Goal: Information Seeking & Learning: Learn about a topic

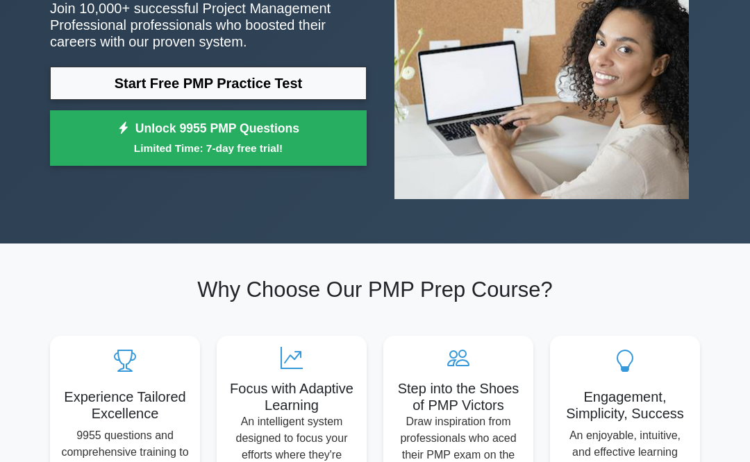
scroll to position [177, 0]
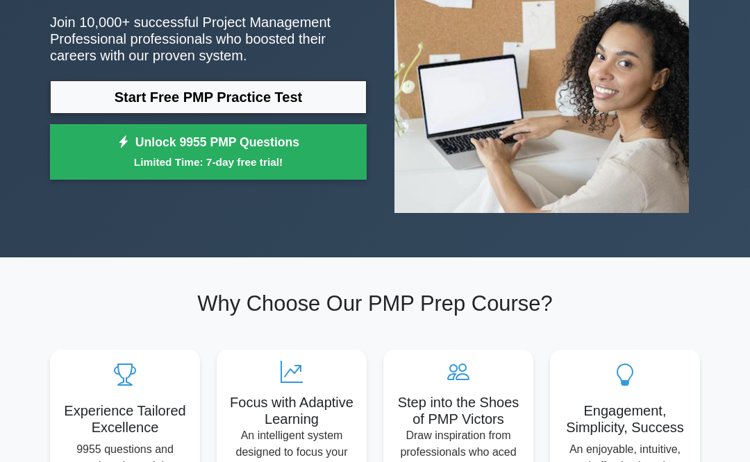
click at [272, 114] on link "Start Free PMP Practice Test" at bounding box center [208, 97] width 317 height 33
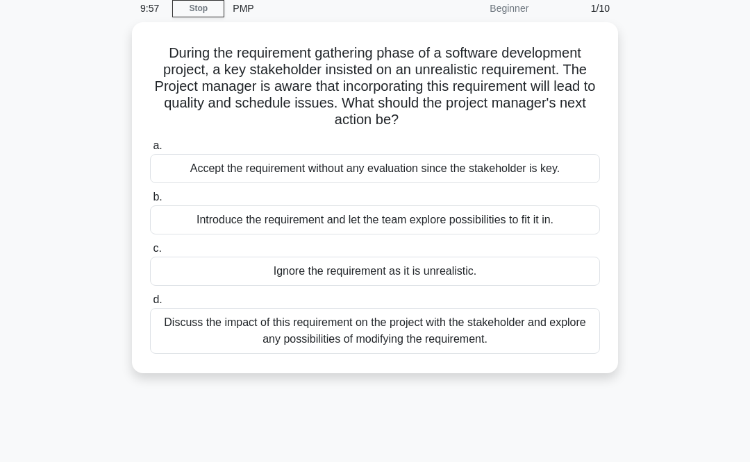
scroll to position [51, 0]
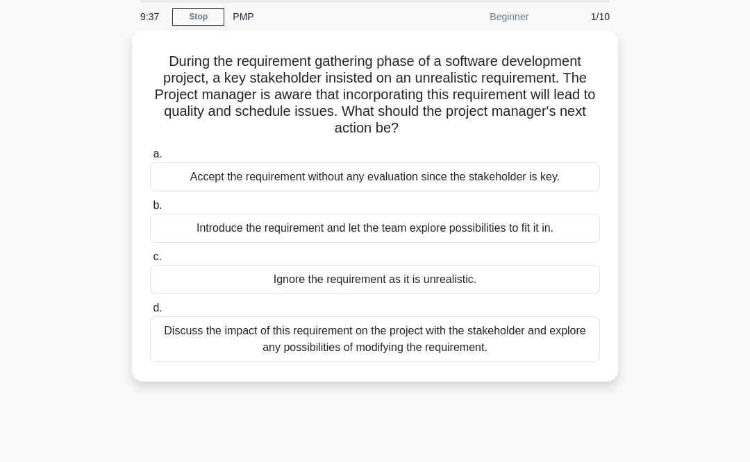
click at [304, 173] on div "Accept the requirement without any evaluation since the stakeholder is key." at bounding box center [375, 176] width 450 height 29
click at [150, 159] on input "a. Accept the requirement without any evaluation since the stakeholder is key." at bounding box center [150, 154] width 0 height 9
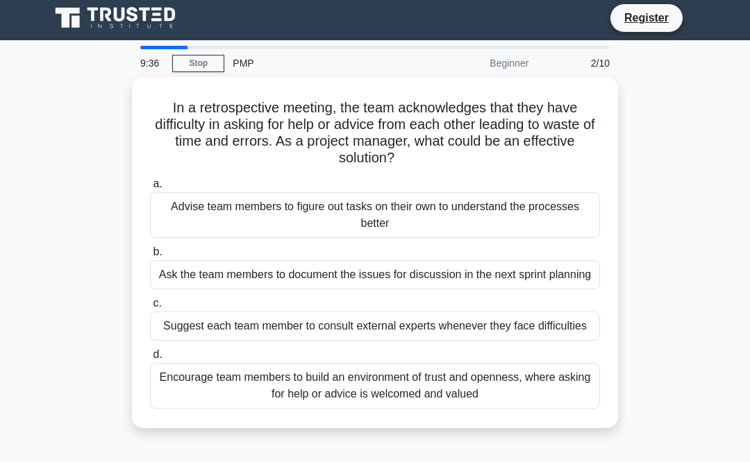
scroll to position [0, 0]
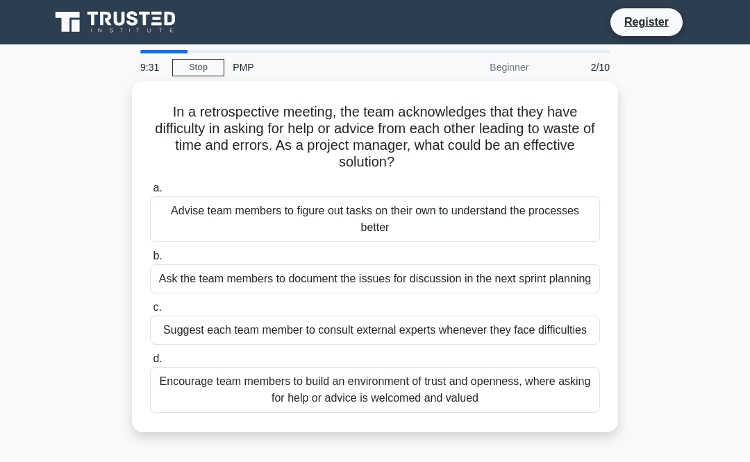
click at [235, 285] on div "Ask the team members to document the issues for discussion in the next sprint p…" at bounding box center [375, 278] width 450 height 29
click at [150, 261] on input "b. Ask the team members to document the issues for discussion in the next sprin…" at bounding box center [150, 256] width 0 height 9
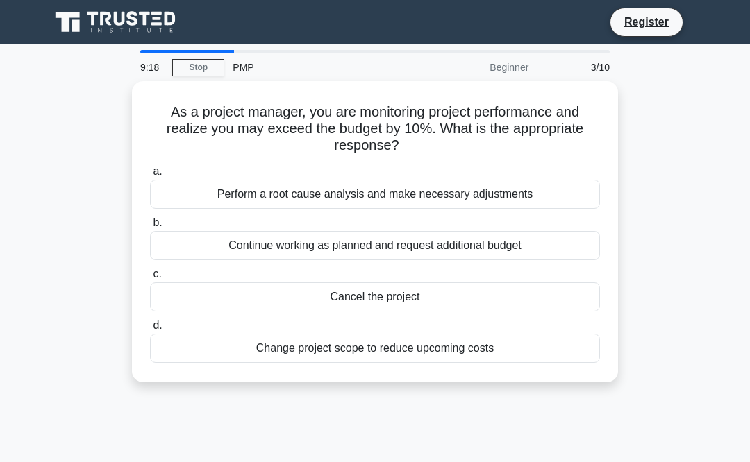
click at [305, 351] on div "Change project scope to reduce upcoming costs" at bounding box center [375, 348] width 450 height 29
click at [150, 330] on input "d. Change project scope to reduce upcoming costs" at bounding box center [150, 325] width 0 height 9
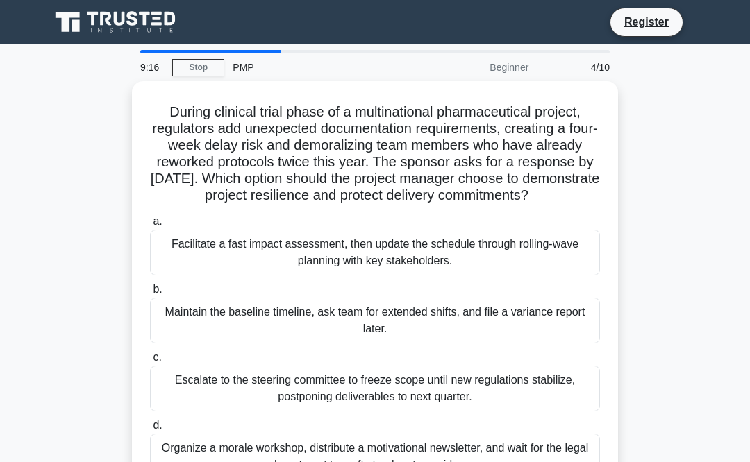
click at [273, 268] on div "Facilitate a fast impact assessment, then update the schedule through rolling-w…" at bounding box center [375, 253] width 450 height 46
click at [150, 226] on input "a. Facilitate a fast impact assessment, then update the schedule through rollin…" at bounding box center [150, 221] width 0 height 9
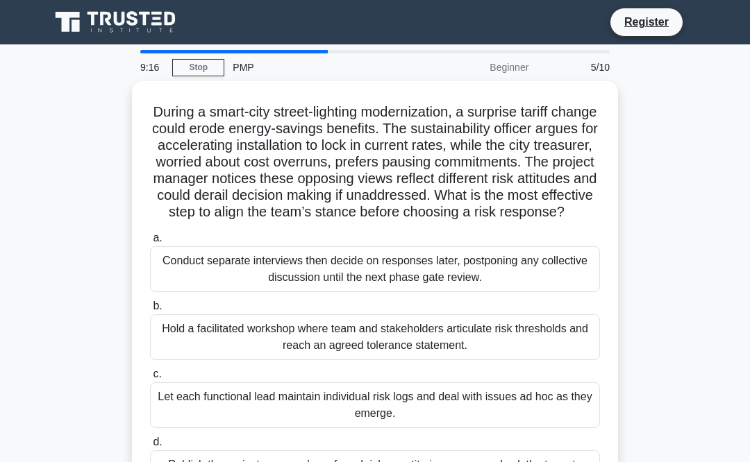
click at [258, 292] on div "Conduct separate interviews then decide on responses later, postponing any coll…" at bounding box center [375, 269] width 450 height 46
click at [150, 243] on input "a. Conduct separate interviews then decide on responses later, postponing any c…" at bounding box center [150, 238] width 0 height 9
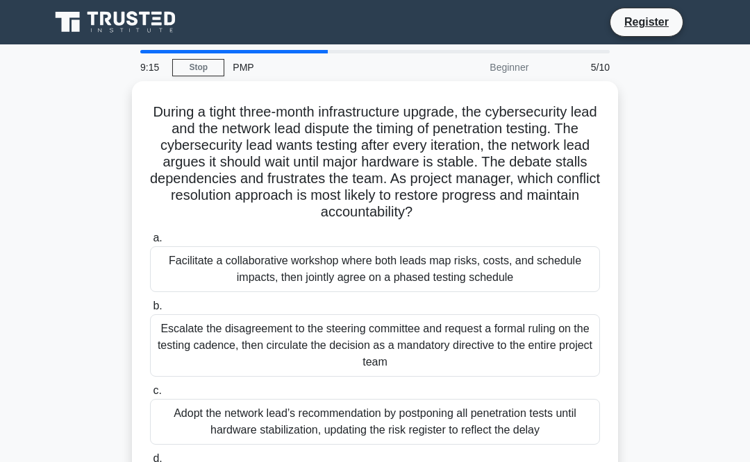
click at [262, 292] on div "Facilitate a collaborative workshop where both leads map risks, costs, and sche…" at bounding box center [375, 269] width 450 height 46
click at [150, 243] on input "a. Facilitate a collaborative workshop where both leads map risks, costs, and s…" at bounding box center [150, 238] width 0 height 9
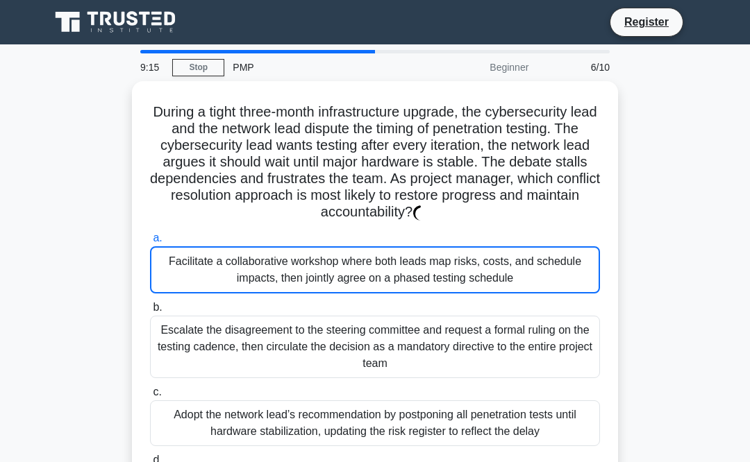
click at [262, 294] on div "Facilitate a collaborative workshop where both leads map risks, costs, and sche…" at bounding box center [375, 269] width 450 height 47
click at [269, 292] on div "Facilitate a collaborative workshop where both leads map risks, costs, and sche…" at bounding box center [375, 269] width 450 height 47
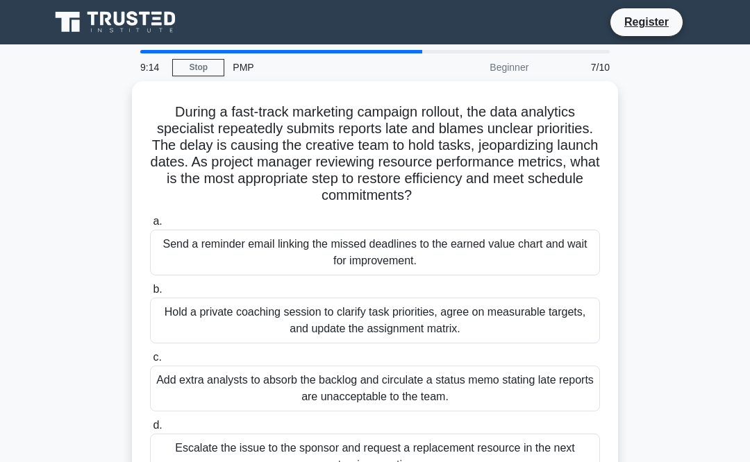
click at [274, 301] on div "Hold a private coaching session to clarify task priorities, agree on measurable…" at bounding box center [375, 321] width 450 height 46
click at [150, 294] on input "b. Hold a private coaching session to clarify task priorities, agree on measura…" at bounding box center [150, 289] width 0 height 9
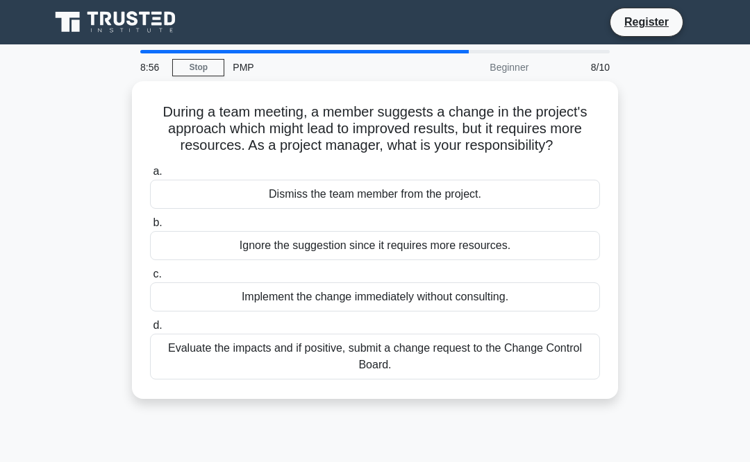
click at [262, 380] on div "Evaluate the impacts and if positive, submit a change request to the Change Con…" at bounding box center [375, 357] width 450 height 46
click at [150, 330] on input "d. Evaluate the impacts and if positive, submit a change request to the Change …" at bounding box center [150, 325] width 0 height 9
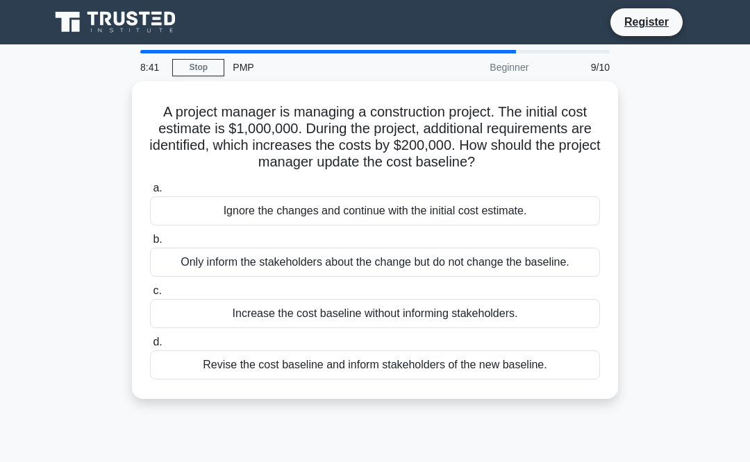
click at [355, 328] on div "Increase the cost baseline without informing stakeholders." at bounding box center [375, 313] width 450 height 29
click at [150, 296] on input "c. Increase the cost baseline without informing stakeholders." at bounding box center [150, 291] width 0 height 9
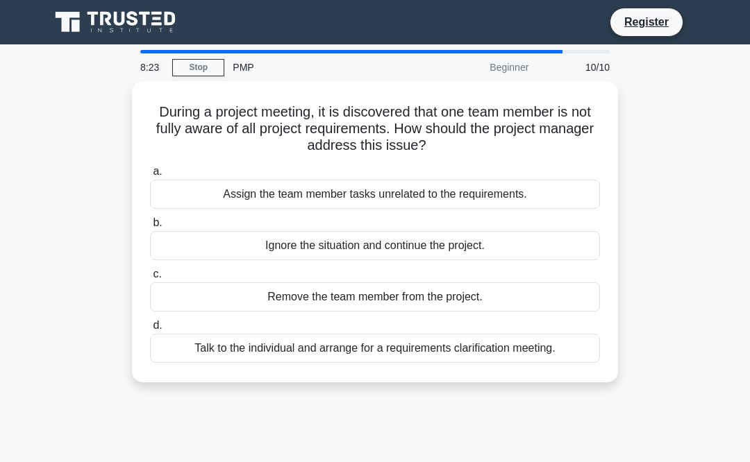
click at [389, 357] on div "Talk to the individual and arrange for a requirements clarification meeting." at bounding box center [375, 348] width 450 height 29
click at [150, 330] on input "d. Talk to the individual and arrange for a requirements clarification meeting." at bounding box center [150, 325] width 0 height 9
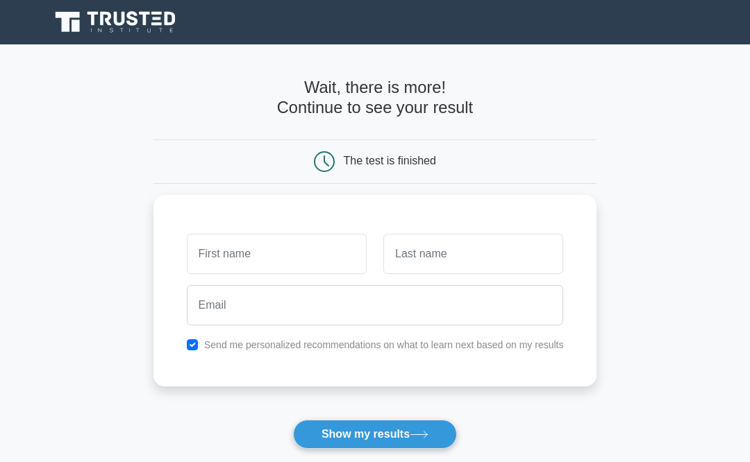
click at [387, 445] on button "Show my results" at bounding box center [375, 434] width 164 height 29
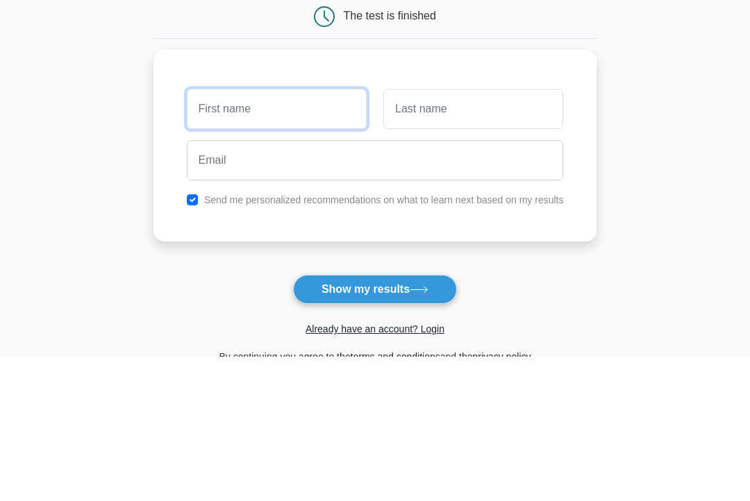
type input "S"
type input "sulafa"
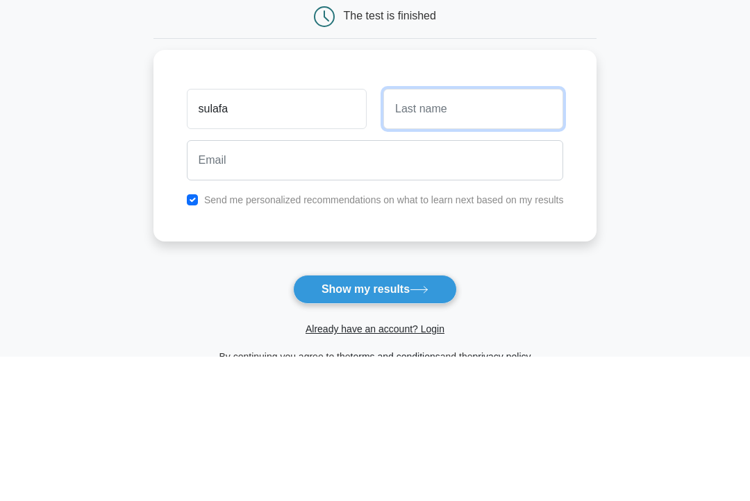
click at [444, 234] on input "text" at bounding box center [473, 254] width 180 height 40
type input "[PERSON_NAME]"
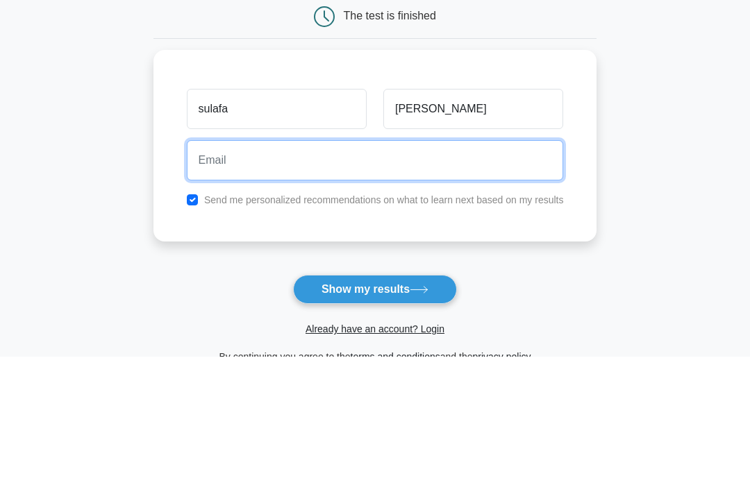
click at [368, 285] on input "email" at bounding box center [375, 305] width 377 height 40
type input "sulafaalma.ik@gmail.com"
click at [374, 420] on button "Show my results" at bounding box center [375, 434] width 164 height 29
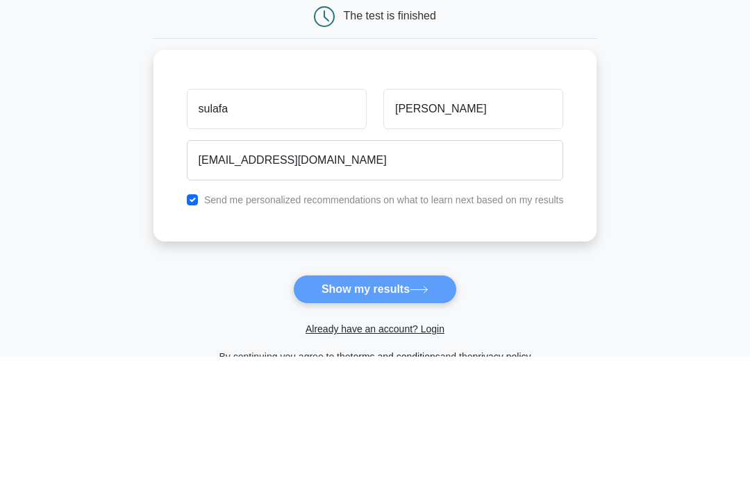
click at [707, 145] on main "Wait, there is more! Continue to see your result The test is finished sulafa Ma…" at bounding box center [375, 293] width 750 height 499
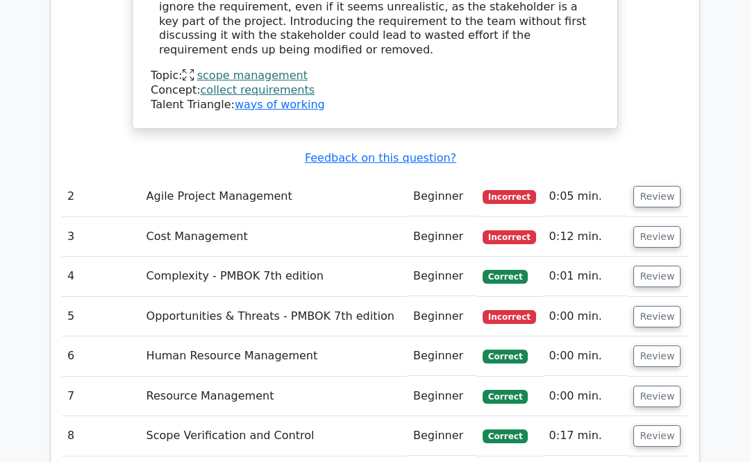
scroll to position [1812, 0]
click at [509, 257] on td "Correct" at bounding box center [510, 277] width 67 height 40
click at [646, 266] on button "Review" at bounding box center [656, 277] width 47 height 22
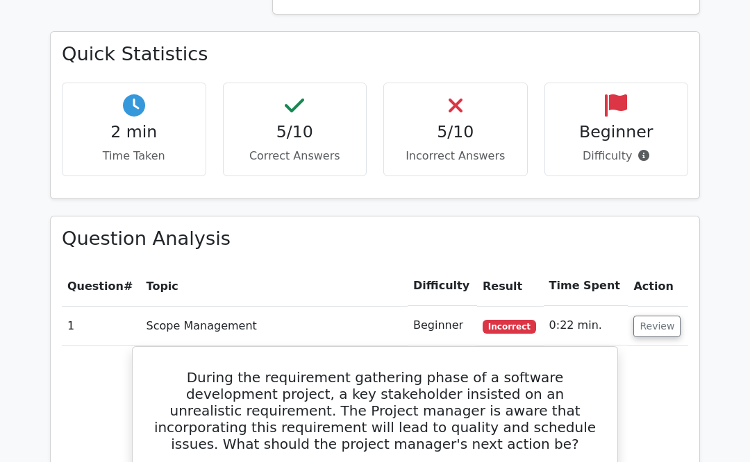
scroll to position [954, 0]
